Goal: Navigation & Orientation: Find specific page/section

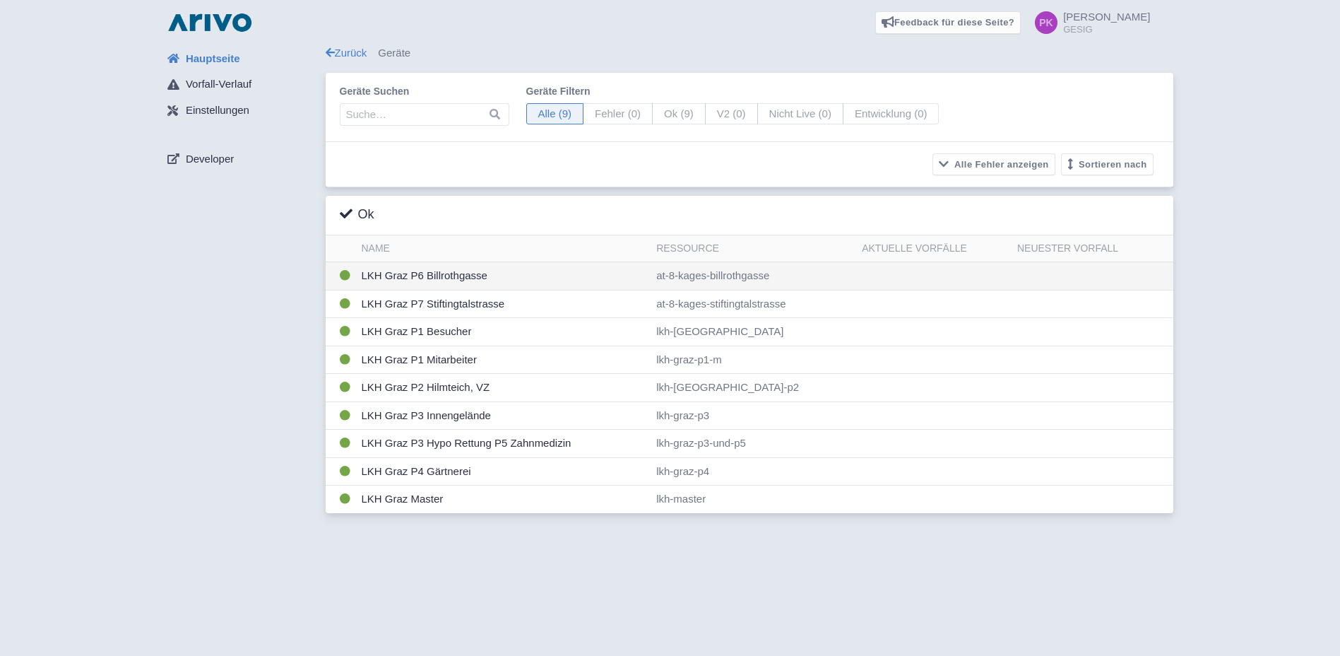
click at [447, 280] on td "LKH Graz P6 Billrothgasse" at bounding box center [503, 276] width 295 height 28
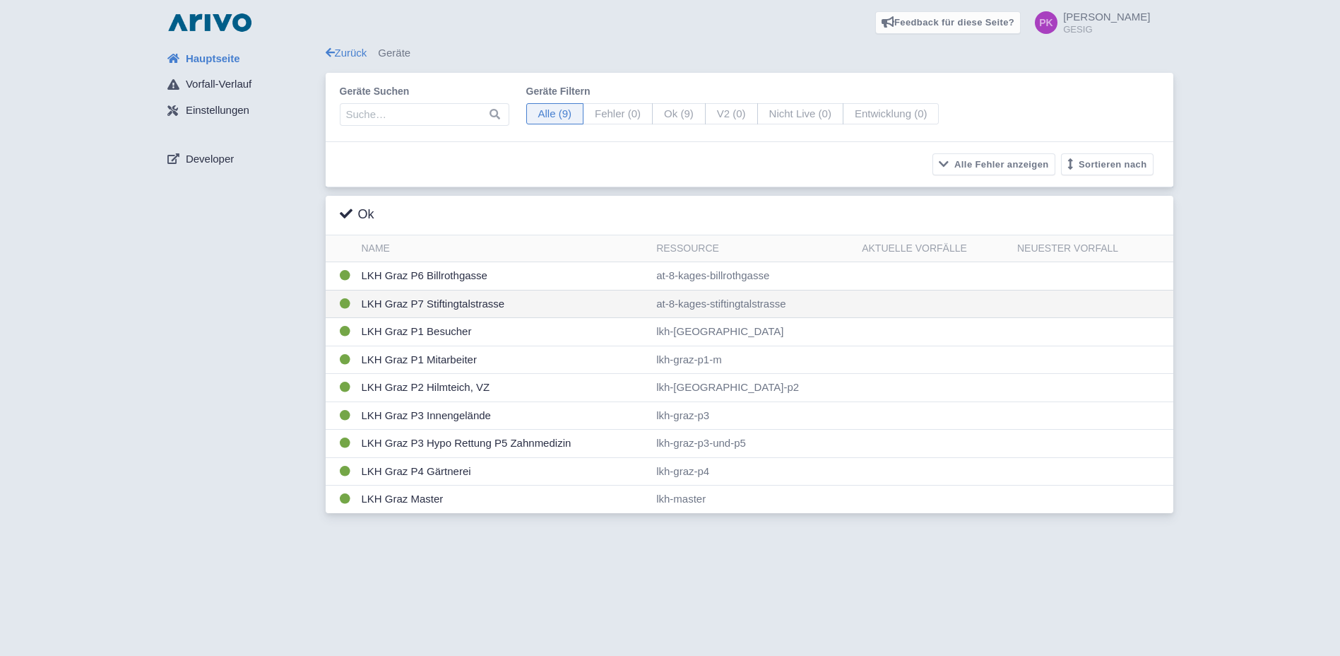
click at [427, 303] on td "LKH Graz P7 Stiftingtalstrasse" at bounding box center [503, 304] width 295 height 28
click at [1053, 571] on div "Feedback für diese Seite? Screenshot mitsenden Senden Danke für Ihr Feedback" at bounding box center [670, 328] width 1340 height 656
click at [218, 80] on span "Vorfall-Verlauf" at bounding box center [219, 84] width 66 height 16
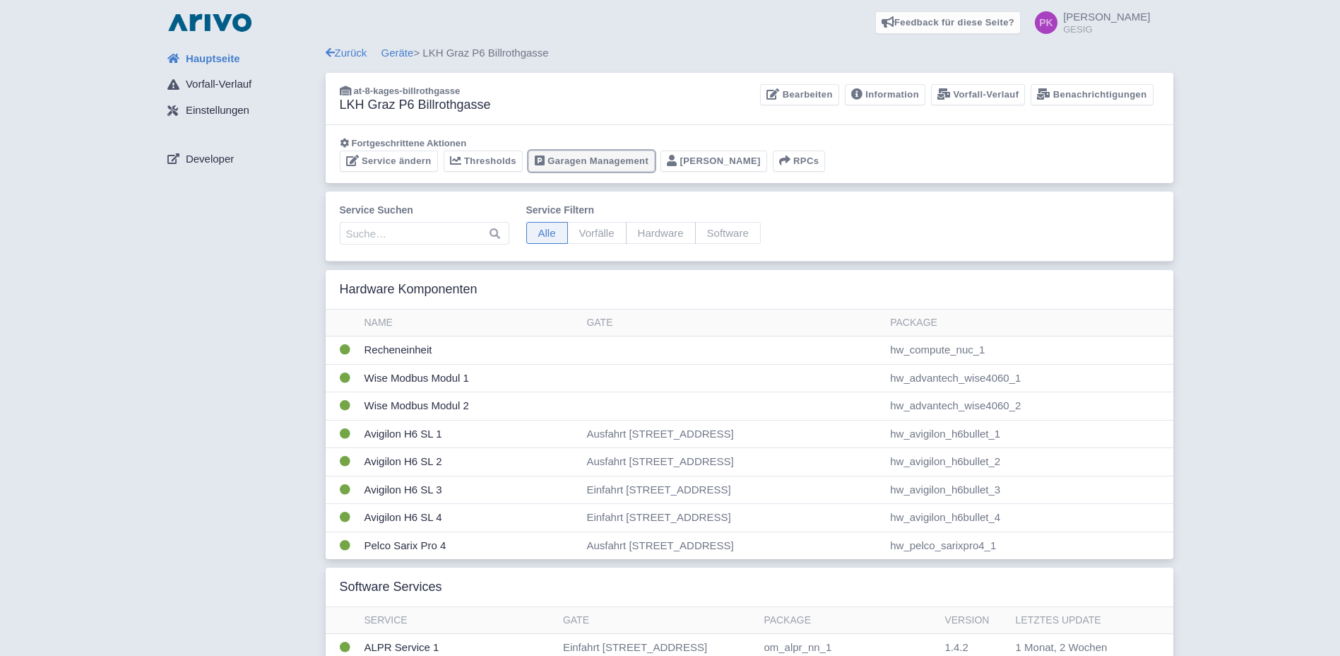
click at [614, 162] on link "Garagen Management" at bounding box center [591, 161] width 126 height 22
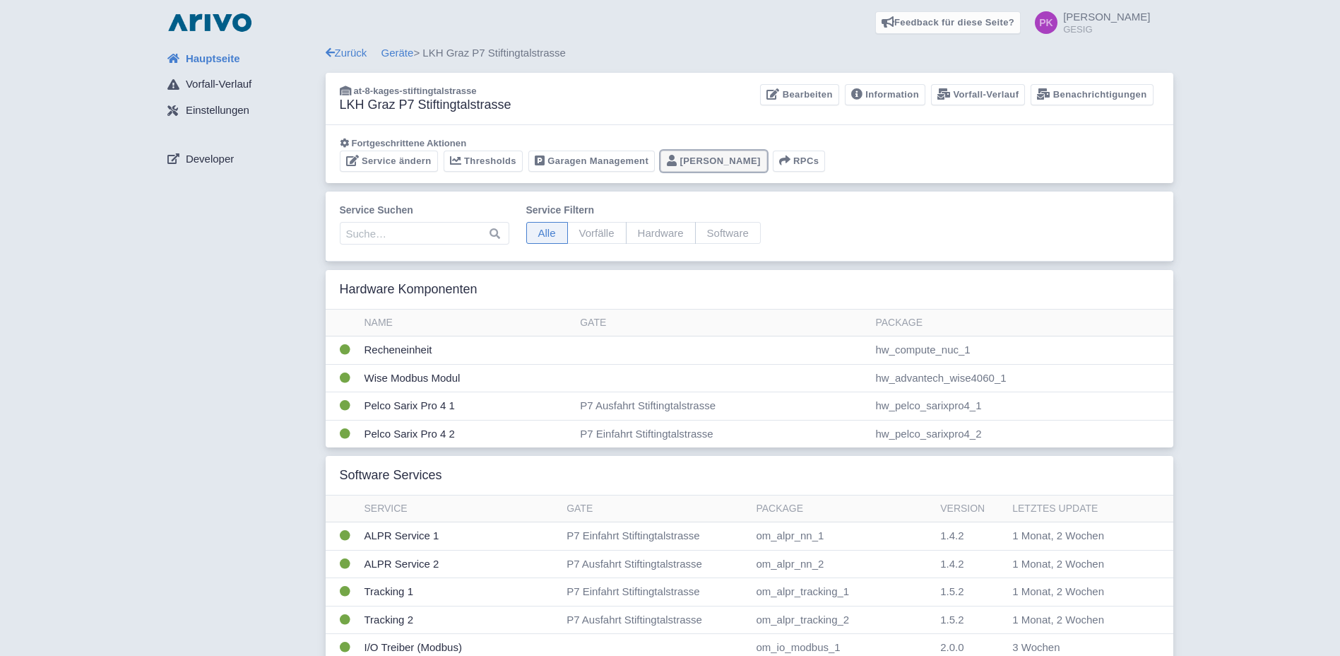
click at [696, 159] on link "Portier" at bounding box center [713, 161] width 107 height 22
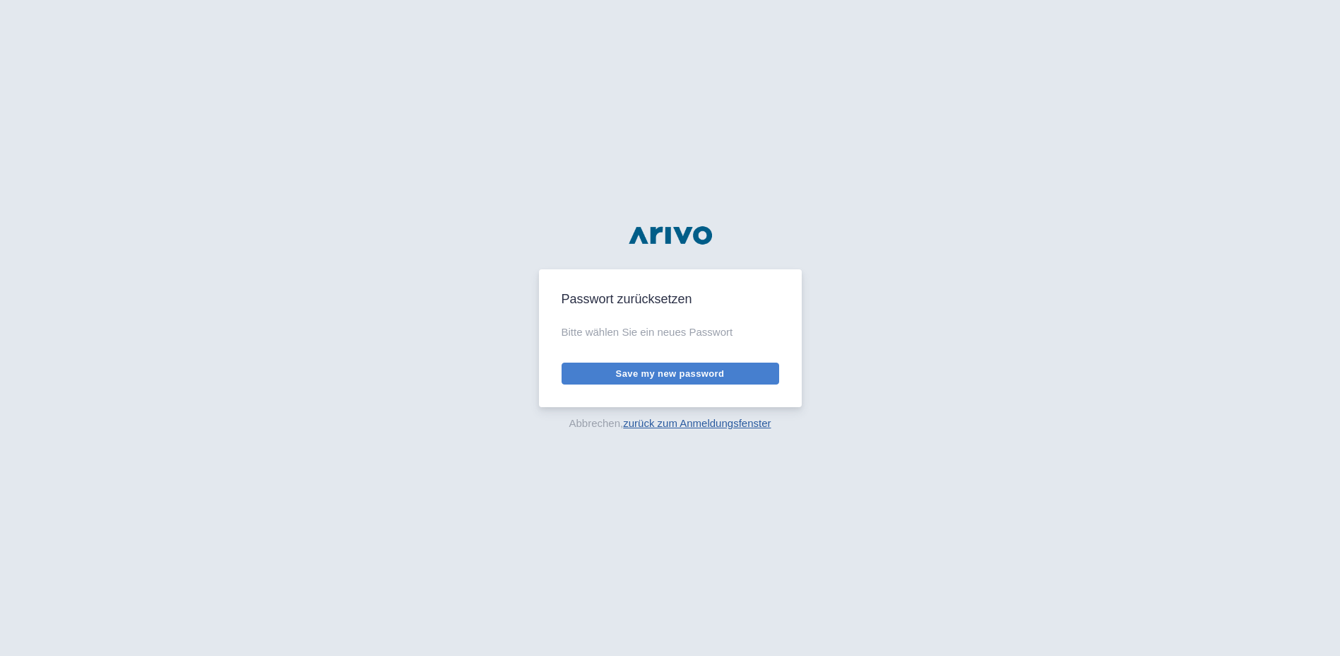
click at [694, 429] on link "zurück zum Anmeldungsfenster" at bounding box center [697, 423] width 148 height 12
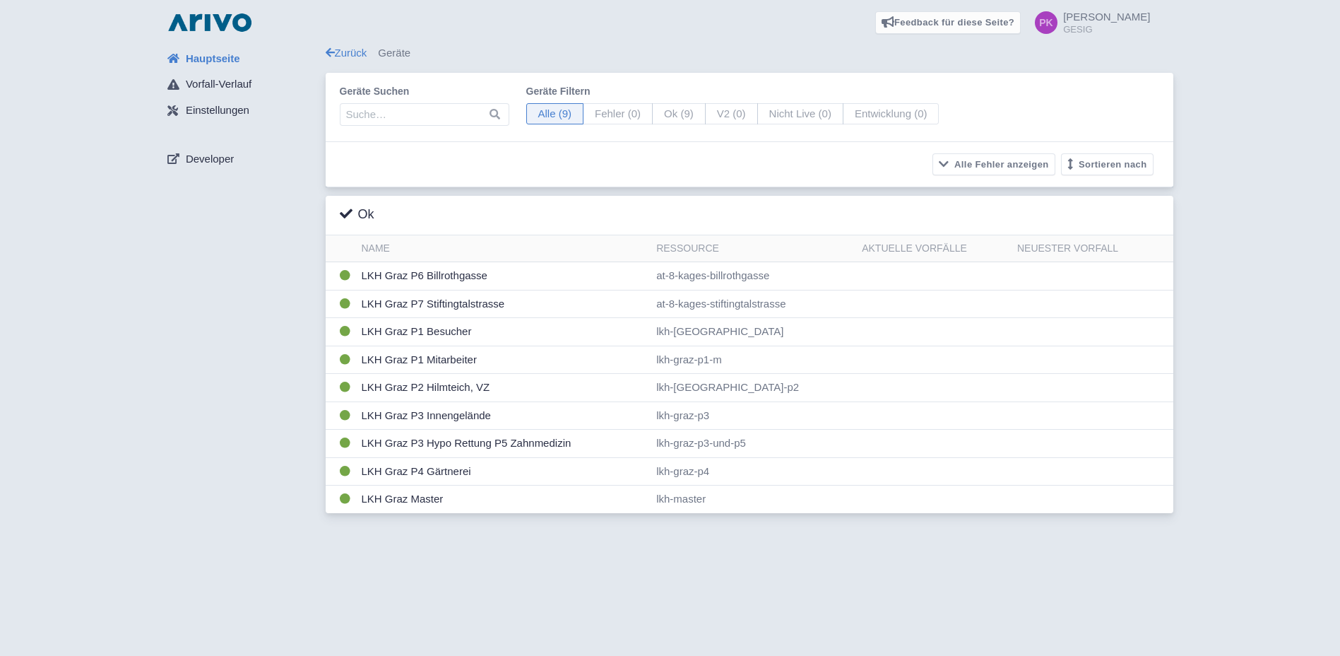
click at [1134, 17] on span "[PERSON_NAME]" at bounding box center [1106, 17] width 87 height 12
click at [1079, 131] on link "Abmelden" at bounding box center [1019, 130] width 138 height 22
